Goal: Information Seeking & Learning: Learn about a topic

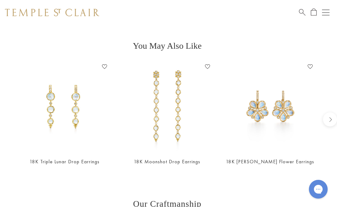
scroll to position [498, 1]
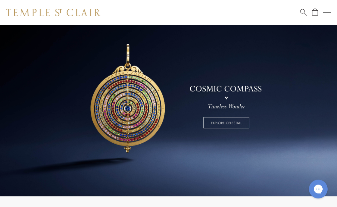
scroll to position [30, 0]
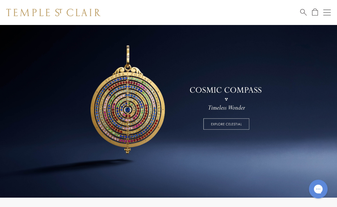
click at [231, 124] on link at bounding box center [168, 96] width 337 height 203
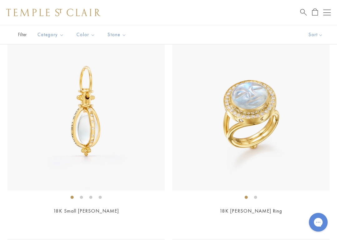
scroll to position [3423, 0]
click at [266, 103] on img at bounding box center [250, 112] width 157 height 157
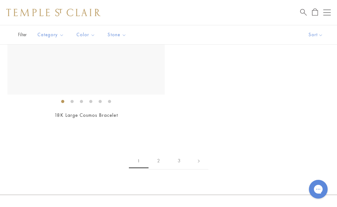
scroll to position [5368, 0]
click at [158, 153] on link "2" at bounding box center [158, 161] width 20 height 17
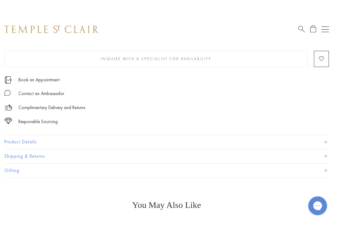
scroll to position [389, 1]
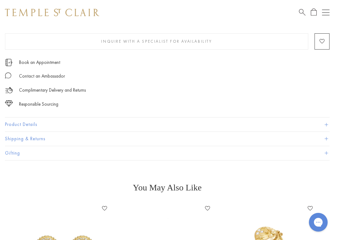
click at [321, 128] on button "Product Details" at bounding box center [167, 125] width 324 height 14
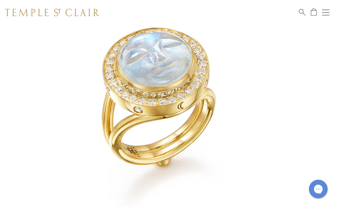
scroll to position [83, 1]
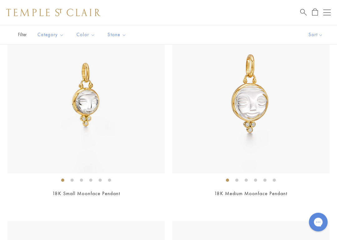
scroll to position [980, 0]
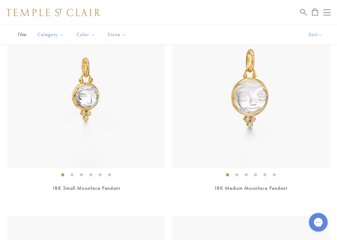
click at [95, 111] on img at bounding box center [85, 89] width 157 height 157
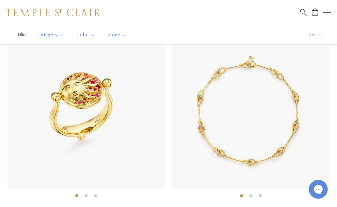
scroll to position [2808, 0]
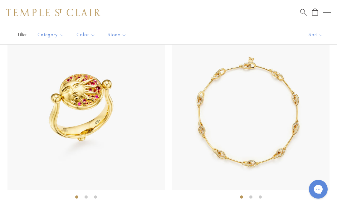
click at [288, 152] on img at bounding box center [250, 111] width 157 height 157
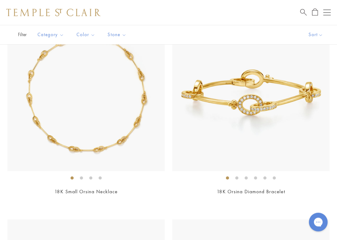
scroll to position [3034, 0]
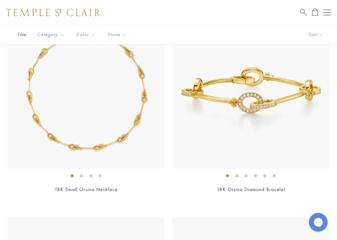
click at [280, 138] on img at bounding box center [250, 90] width 157 height 157
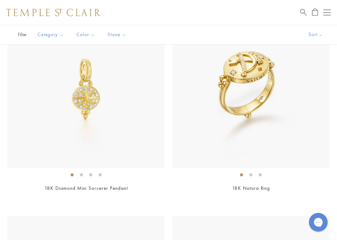
scroll to position [3858, 0]
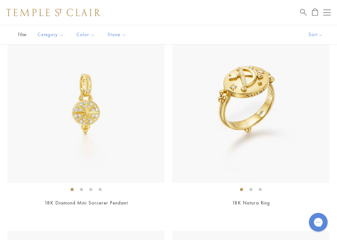
click at [89, 119] on img at bounding box center [85, 104] width 157 height 157
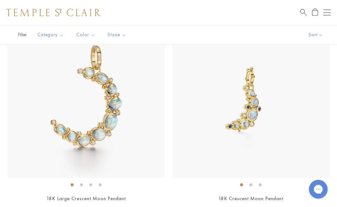
scroll to position [1381, 0]
click at [79, 131] on img at bounding box center [85, 99] width 157 height 157
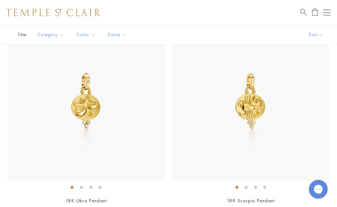
scroll to position [4050, 0]
click at [265, 124] on img at bounding box center [250, 101] width 157 height 157
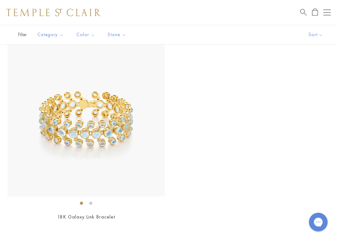
scroll to position [5267, 0]
click at [53, 136] on img at bounding box center [85, 117] width 157 height 157
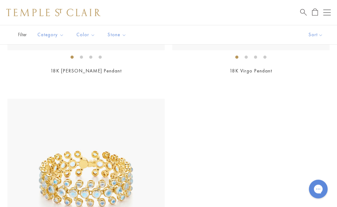
scroll to position [5193, 0]
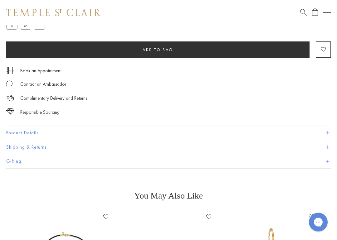
scroll to position [379, 0]
click at [326, 133] on span at bounding box center [327, 132] width 3 height 3
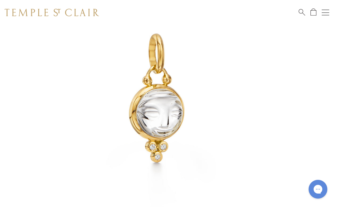
scroll to position [78, 1]
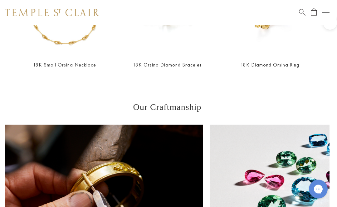
scroll to position [588, 1]
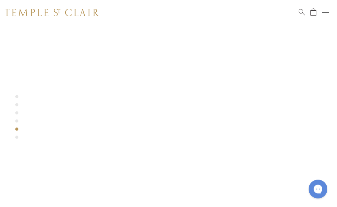
scroll to position [128, 1]
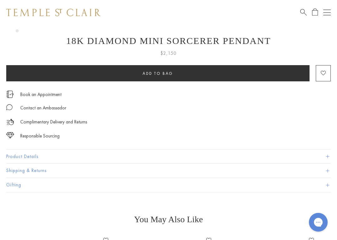
scroll to position [331, 0]
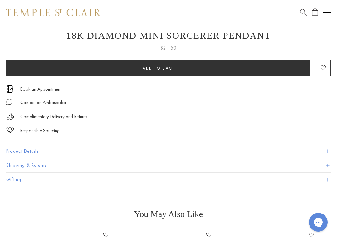
click at [329, 151] on button "Product Details" at bounding box center [168, 151] width 324 height 14
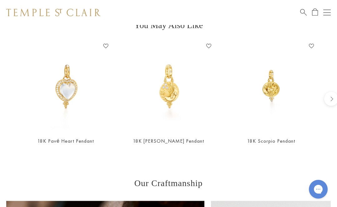
scroll to position [628, 0]
click at [60, 94] on img at bounding box center [66, 86] width 90 height 90
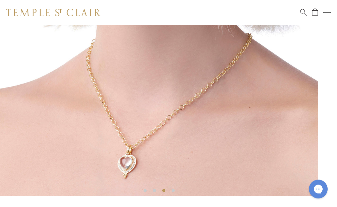
scroll to position [147, 0]
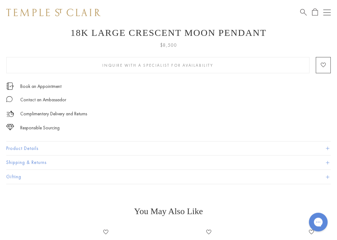
scroll to position [348, 0]
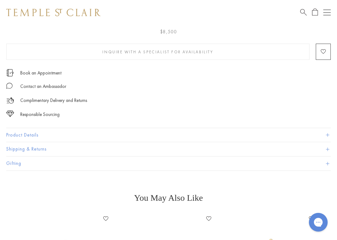
click at [328, 140] on button "Product Details" at bounding box center [168, 135] width 324 height 14
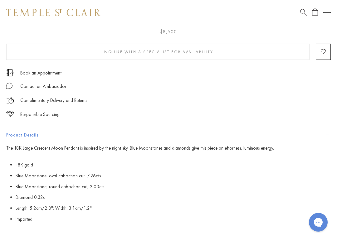
click at [313, 188] on li "Blue Moonstone, round cabochon cut, 2.00cts" at bounding box center [173, 186] width 315 height 11
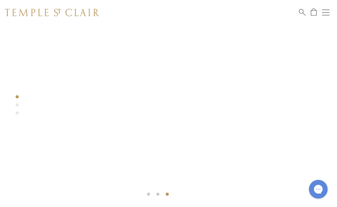
scroll to position [142, 1]
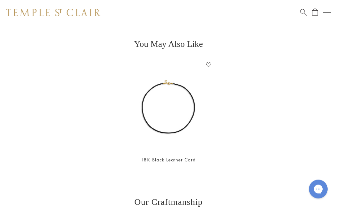
scroll to position [538, 0]
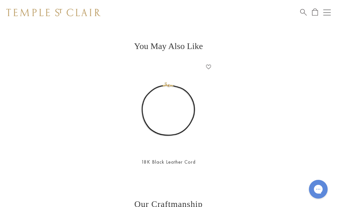
click at [193, 160] on link "18K Black Leather Cord" at bounding box center [168, 161] width 54 height 7
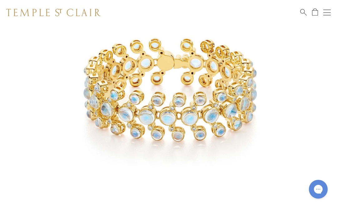
scroll to position [85, 0]
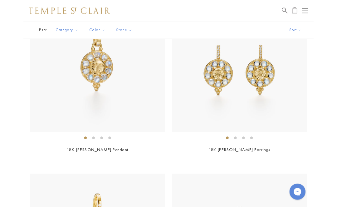
scroll to position [160, 0]
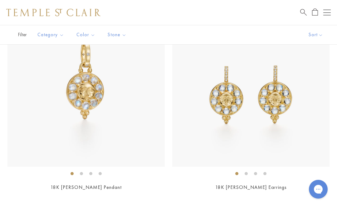
click at [76, 103] on img at bounding box center [85, 87] width 157 height 157
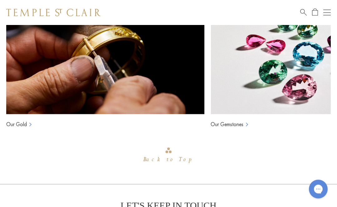
scroll to position [718, 0]
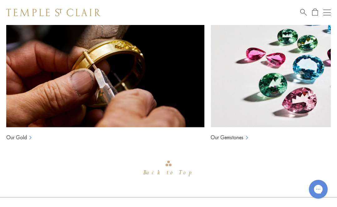
click at [15, 138] on link "Our Gold" at bounding box center [16, 136] width 21 height 7
